Goal: Task Accomplishment & Management: Use online tool/utility

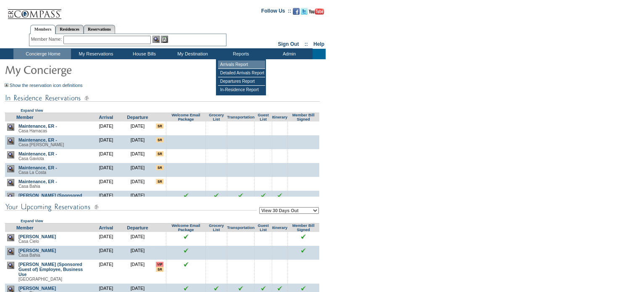
click at [249, 61] on td "Arrivals Report" at bounding box center [241, 64] width 47 height 8
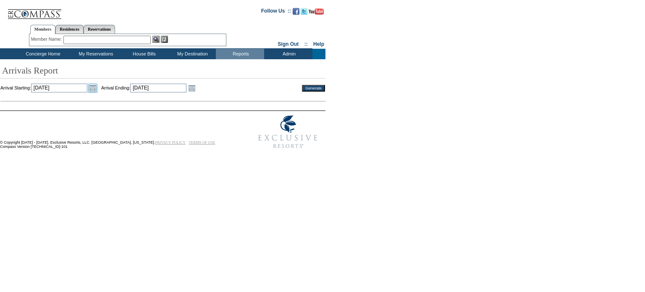
click at [97, 86] on link "Open the calendar popup." at bounding box center [92, 88] width 9 height 9
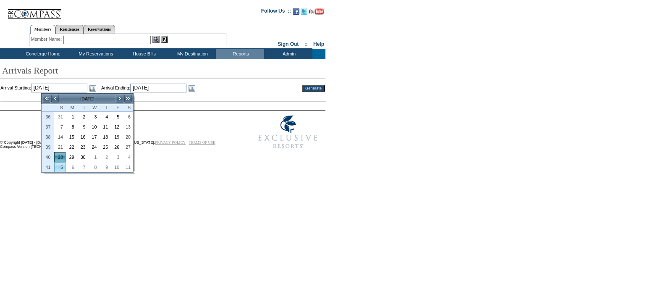
click at [61, 164] on link "5" at bounding box center [60, 167] width 10 height 9
type input "[DATE]"
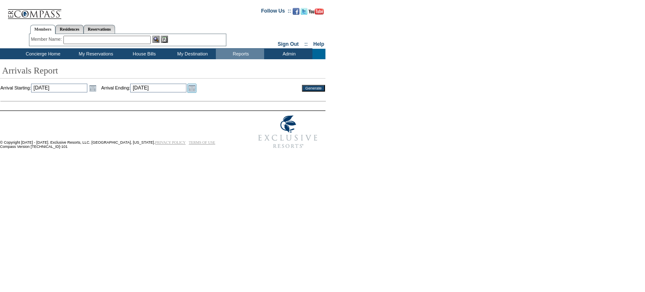
click at [197, 90] on link "Open the calendar popup." at bounding box center [191, 88] width 9 height 9
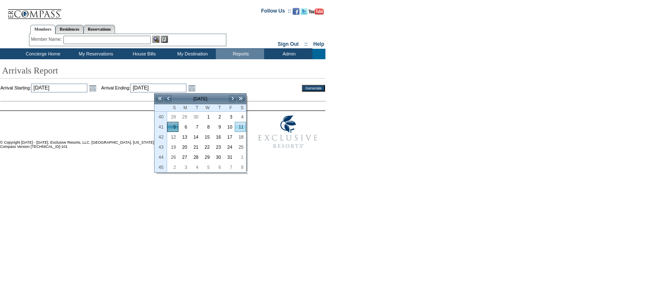
click at [242, 127] on link "11" at bounding box center [240, 126] width 10 height 9
type input "[DATE]"
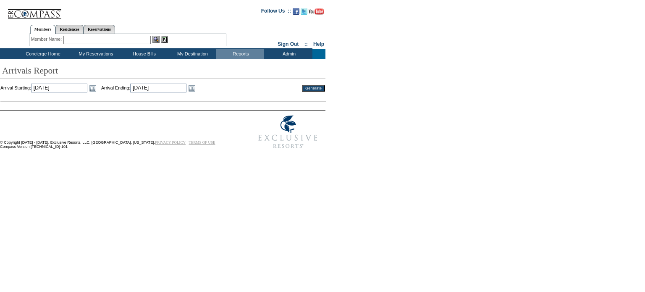
click at [320, 87] on input "Generate" at bounding box center [313, 88] width 23 height 7
